Goal: Navigation & Orientation: Find specific page/section

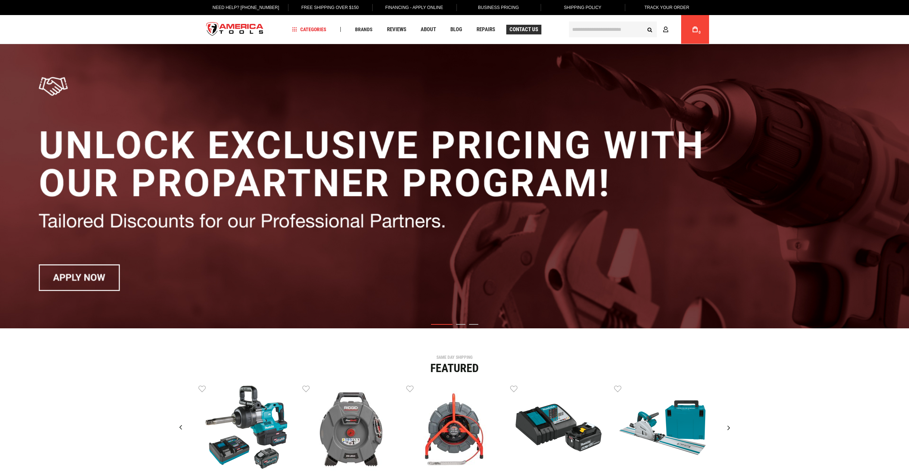
click at [518, 30] on span "Contact Us" at bounding box center [524, 29] width 29 height 5
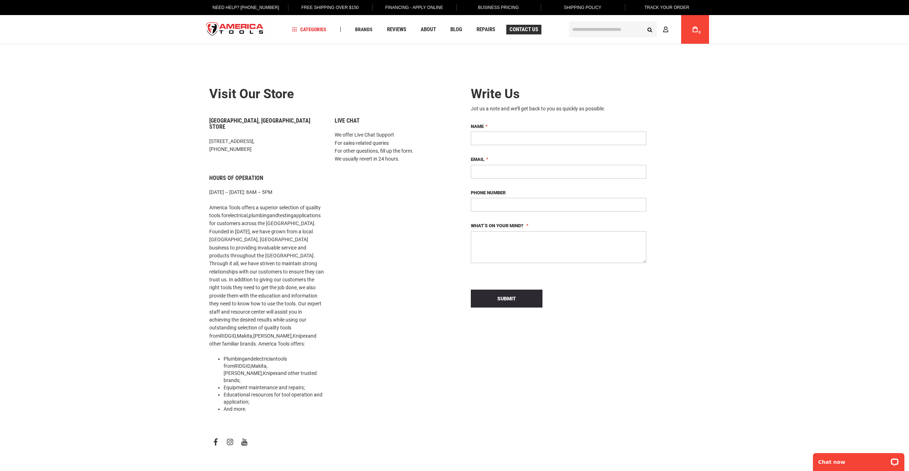
click at [519, 29] on span "Contact Us" at bounding box center [524, 29] width 29 height 5
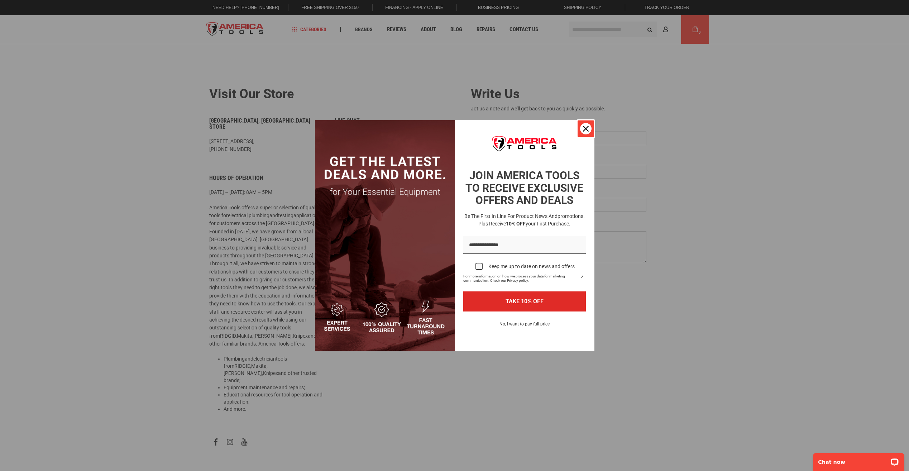
click at [584, 127] on icon "close icon" at bounding box center [586, 129] width 6 height 6
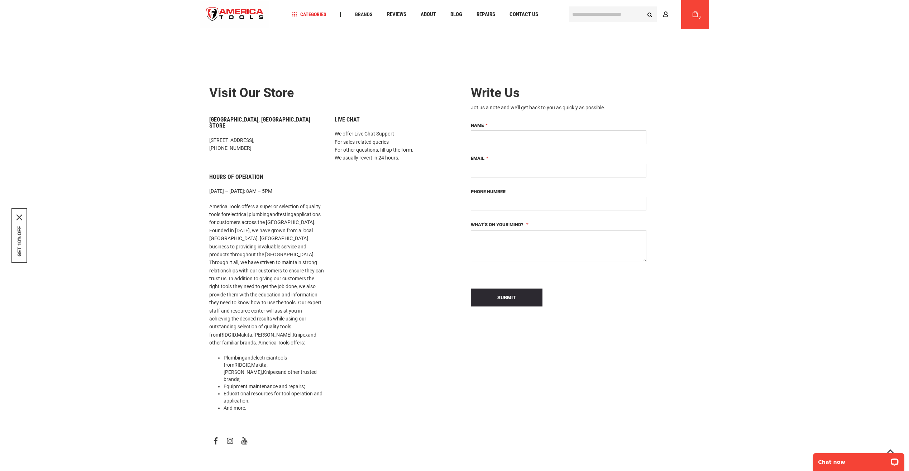
scroll to position [208, 0]
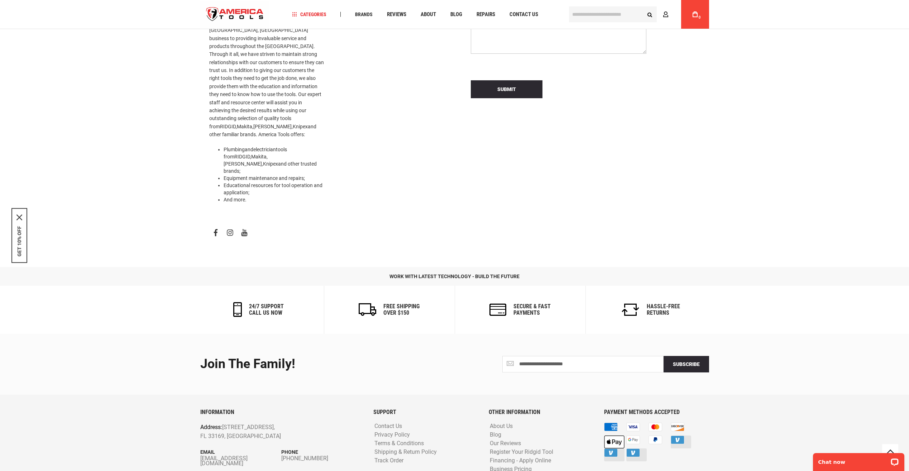
click at [505, 423] on link "About Us" at bounding box center [501, 426] width 27 height 7
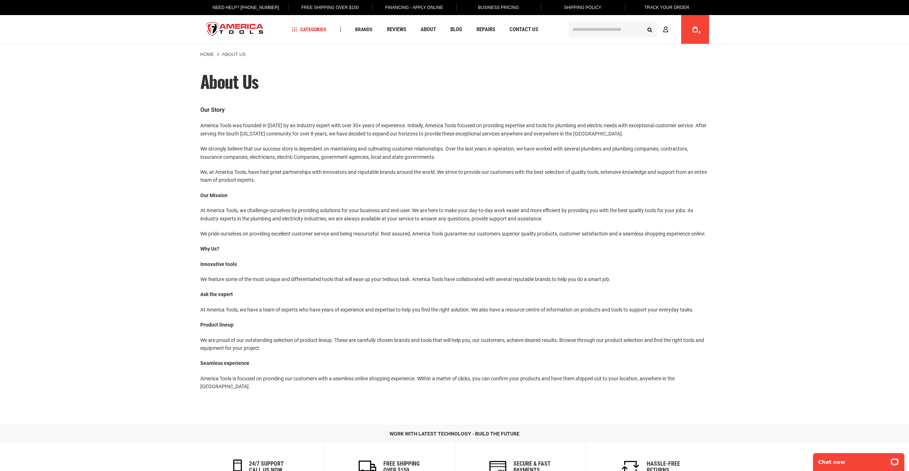
drag, startPoint x: 690, startPoint y: 388, endPoint x: 531, endPoint y: 249, distance: 211.8
click at [531, 249] on div "Our Story America Tools was founded in 2014 by an industry expert with over 30+…" at bounding box center [454, 247] width 509 height 285
drag, startPoint x: 219, startPoint y: 240, endPoint x: 232, endPoint y: 132, distance: 108.9
click at [232, 132] on div "Our Story America Tools was founded in 2014 by an industry expert with over 30+…" at bounding box center [454, 247] width 509 height 285
click at [202, 110] on p "Our Story" at bounding box center [454, 109] width 509 height 9
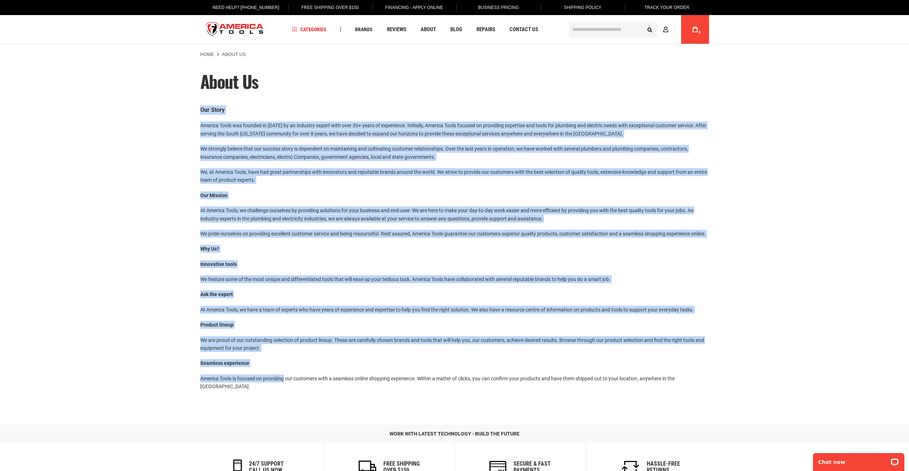
drag, startPoint x: 198, startPoint y: 109, endPoint x: 285, endPoint y: 384, distance: 289.0
click at [285, 384] on main "About Us Our Story America Tools was founded in 2014 by an industry expert with…" at bounding box center [454, 242] width 523 height 369
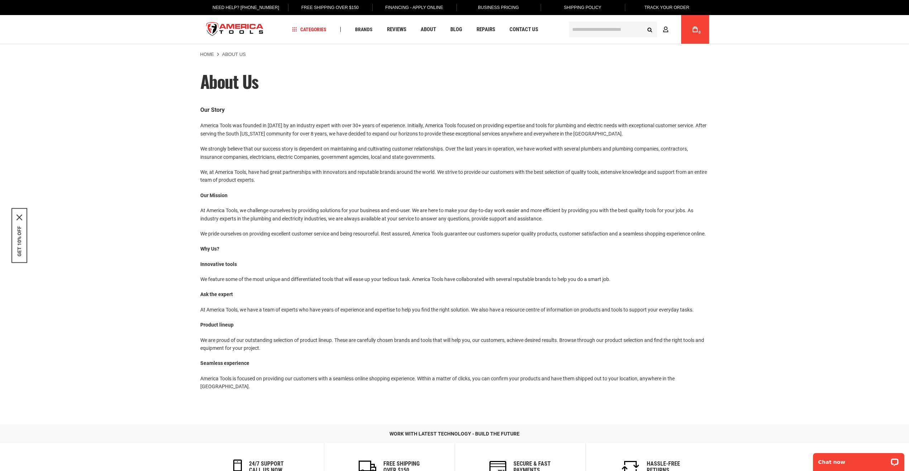
click at [686, 386] on p "America Tools is focused on providing our customers with a seamless online shop…" at bounding box center [454, 382] width 509 height 16
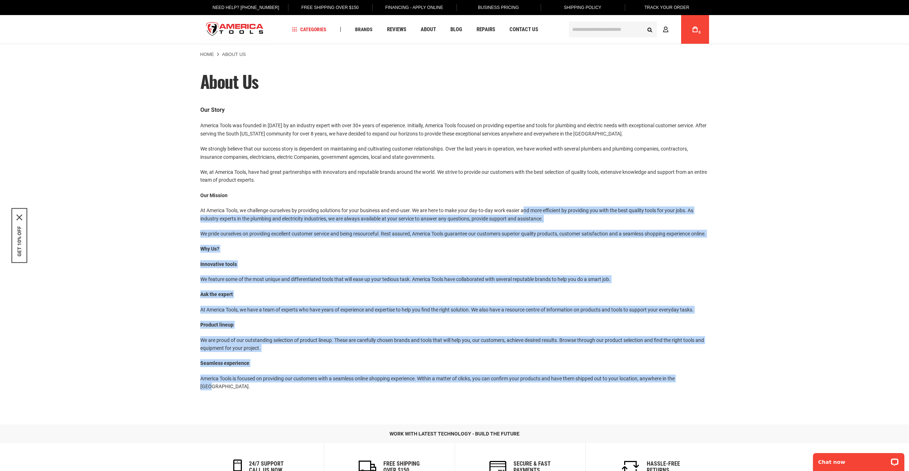
drag, startPoint x: 695, startPoint y: 387, endPoint x: 526, endPoint y: 200, distance: 252.0
click at [526, 200] on div "Our Story America Tools was founded in 2014 by an industry expert with over 30+…" at bounding box center [454, 247] width 509 height 285
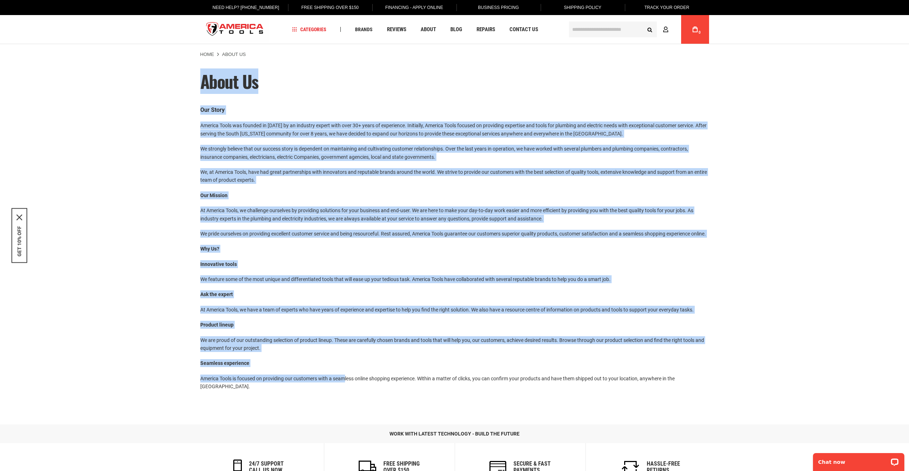
drag, startPoint x: 203, startPoint y: 80, endPoint x: 345, endPoint y: 386, distance: 337.8
click at [345, 386] on main "About Us Our Story America Tools was founded in 2014 by an industry expert with…" at bounding box center [454, 242] width 523 height 369
drag, startPoint x: 689, startPoint y: 390, endPoint x: 524, endPoint y: 246, distance: 219.2
click at [524, 246] on div "Our Story America Tools was founded in 2014 by an industry expert with over 30+…" at bounding box center [454, 247] width 509 height 285
